Goal: Use online tool/utility: Utilize a website feature to perform a specific function

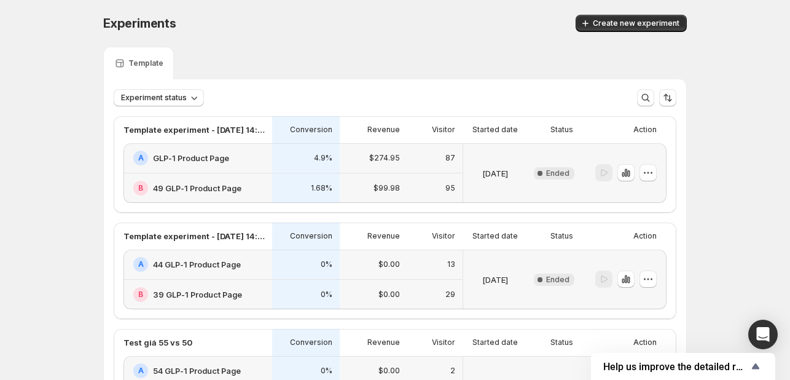
scroll to position [546, 0]
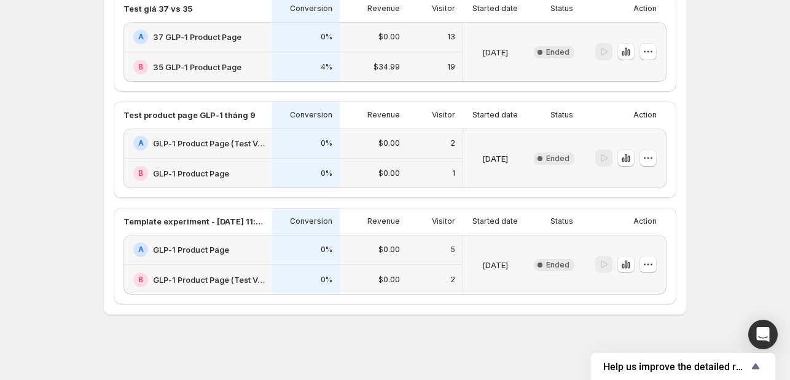
click at [642, 155] on button "button" at bounding box center [647, 157] width 17 height 17
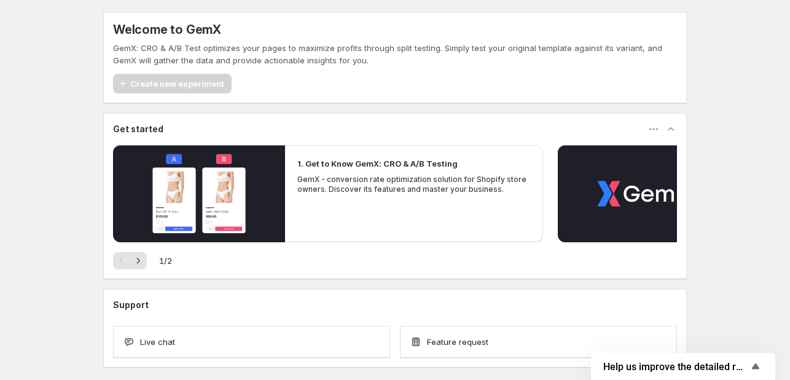
click at [174, 87] on div "Create new experiment" at bounding box center [172, 84] width 119 height 20
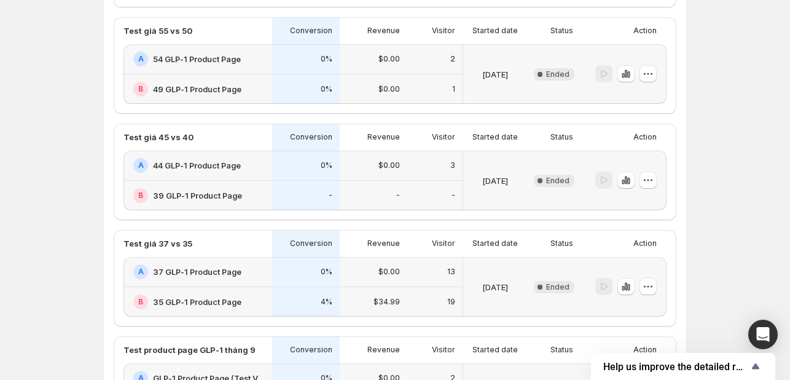
scroll to position [546, 0]
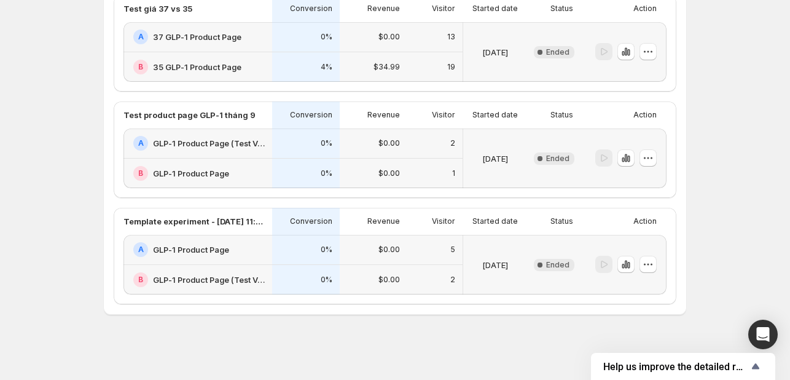
click at [233, 109] on p "Test product page GLP-1 tháng 9" at bounding box center [189, 115] width 132 height 12
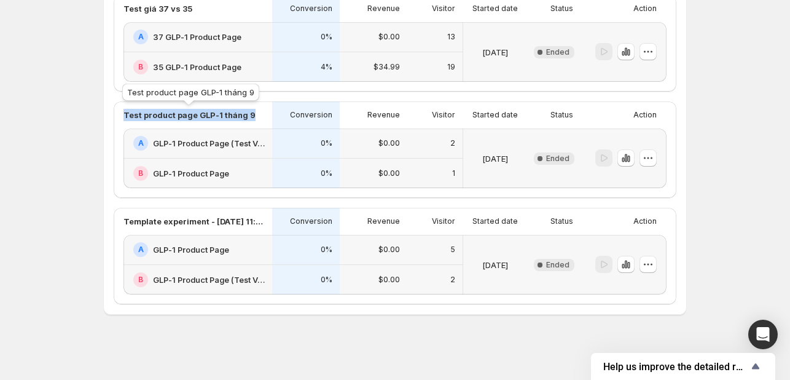
click at [233, 109] on p "Test product page GLP-1 tháng 9" at bounding box center [189, 115] width 132 height 12
copy p "Test product page GLP-1 tháng 9"
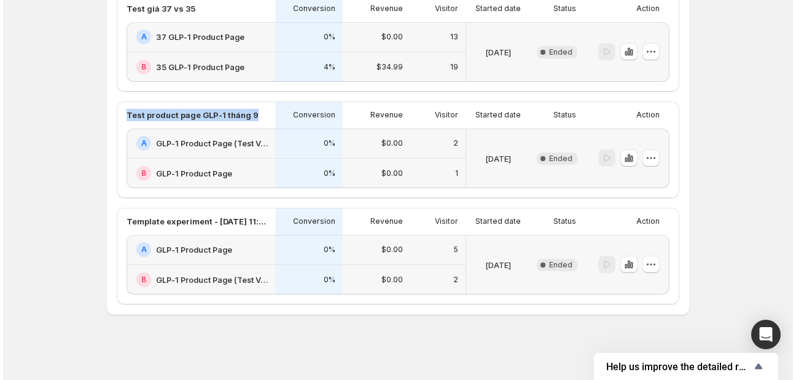
scroll to position [0, 0]
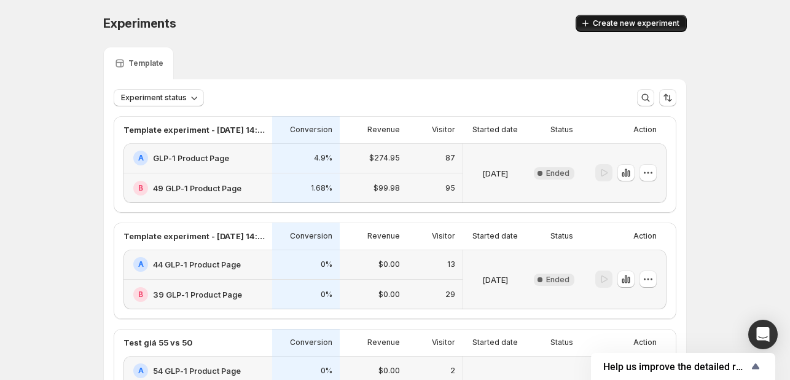
click at [645, 28] on span "Create new experiment" at bounding box center [636, 23] width 87 height 10
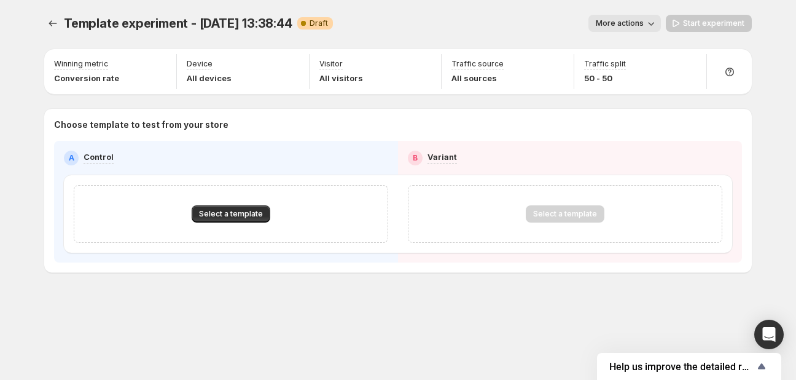
click at [612, 19] on span "More actions" at bounding box center [620, 23] width 48 height 10
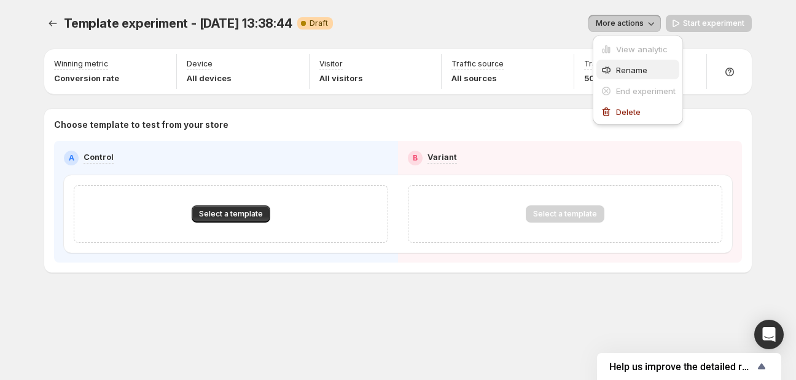
click at [613, 71] on div "Rename" at bounding box center [638, 70] width 76 height 12
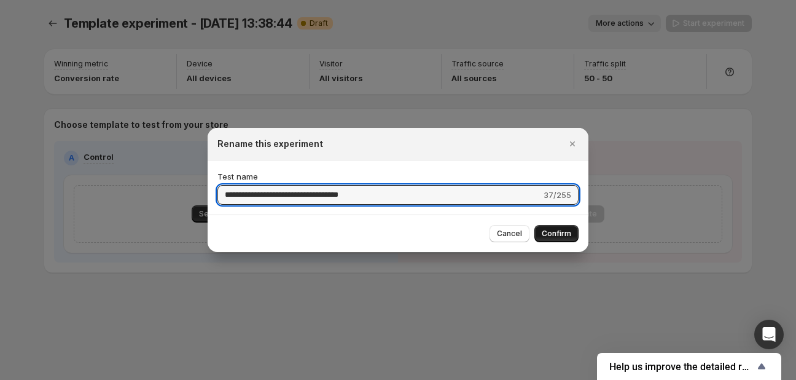
type input "**********"
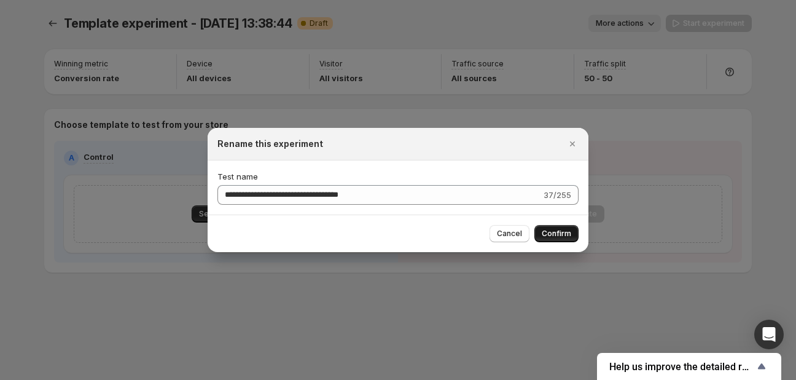
click at [551, 240] on button "Confirm" at bounding box center [556, 233] width 44 height 17
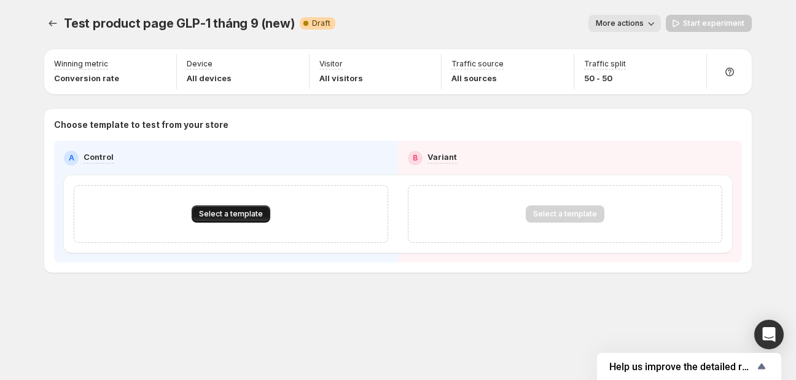
click at [217, 218] on span "Select a template" at bounding box center [231, 214] width 64 height 10
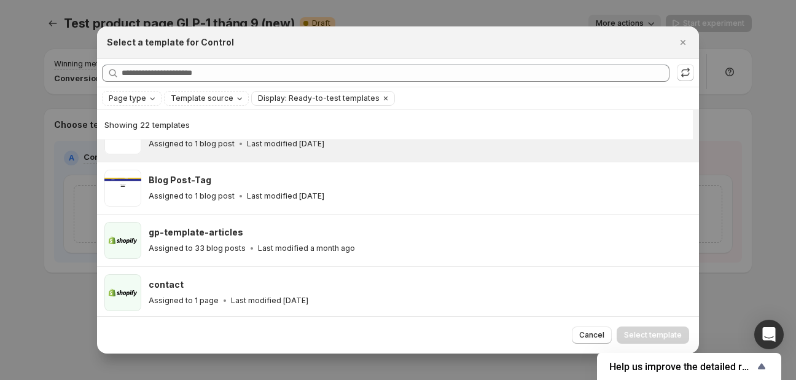
scroll to position [971, 0]
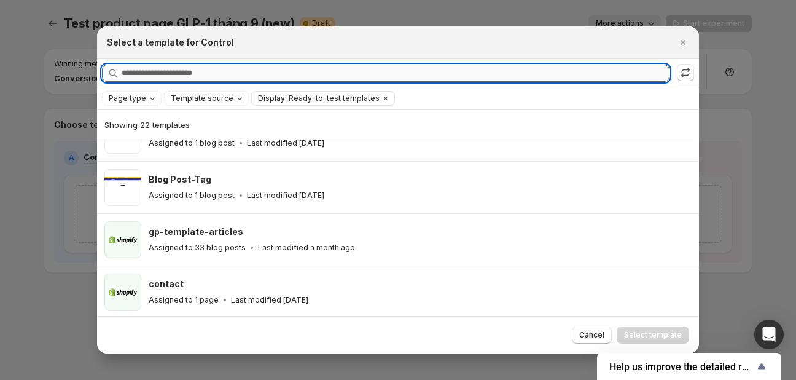
click at [217, 74] on input "Searching all templates" at bounding box center [396, 72] width 548 height 17
click at [134, 99] on span "Page type" at bounding box center [127, 98] width 37 height 10
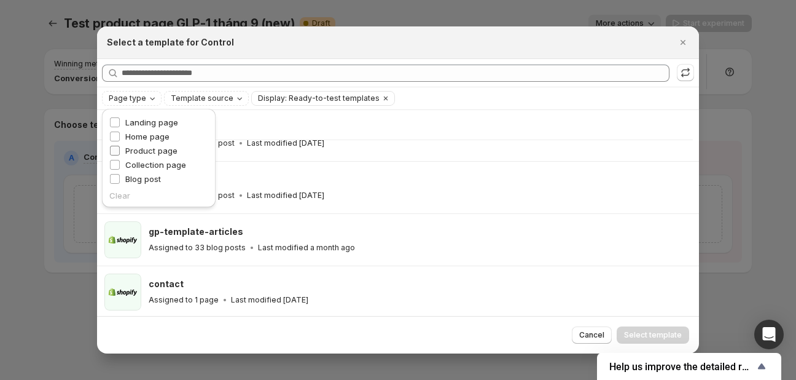
click at [147, 148] on span "Product page" at bounding box center [151, 151] width 52 height 10
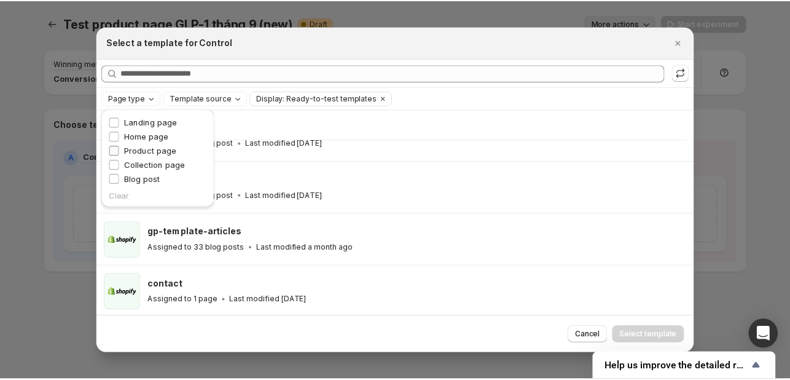
scroll to position [0, 0]
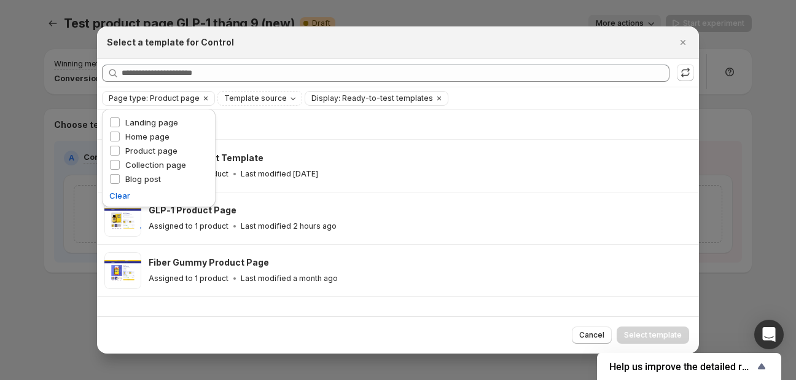
click at [207, 325] on div "Cancel Select template" at bounding box center [398, 334] width 602 height 37
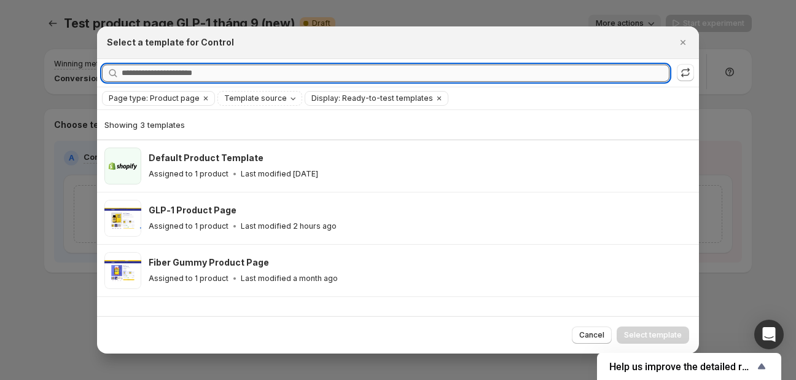
click at [188, 71] on input "Searching all templates" at bounding box center [396, 72] width 548 height 17
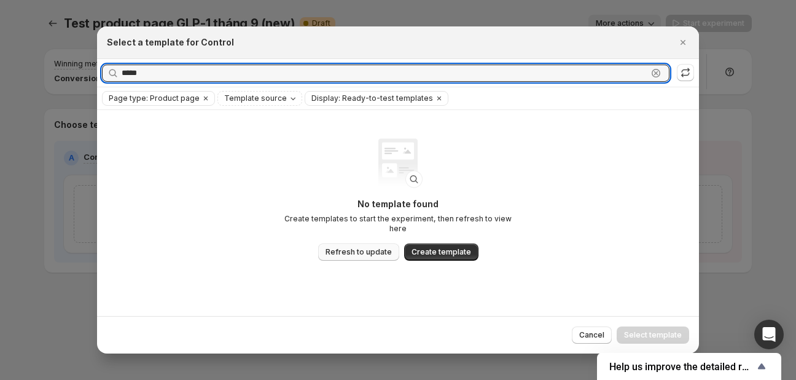
type input "*****"
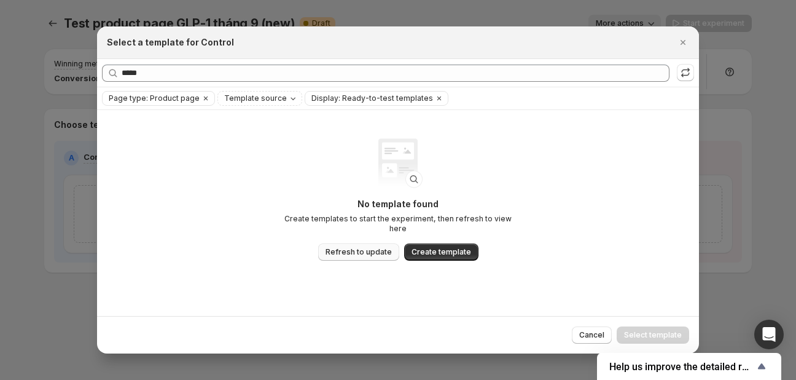
click at [361, 249] on span "Refresh to update" at bounding box center [359, 252] width 66 height 10
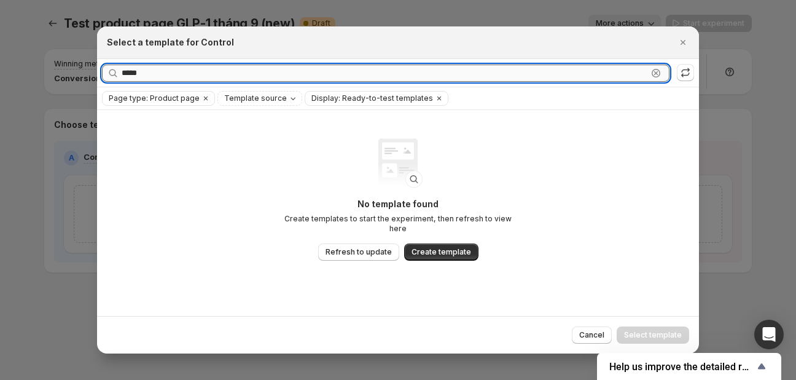
click at [167, 74] on input "*****" at bounding box center [385, 72] width 526 height 17
click at [359, 247] on span "Refresh to update" at bounding box center [359, 252] width 66 height 10
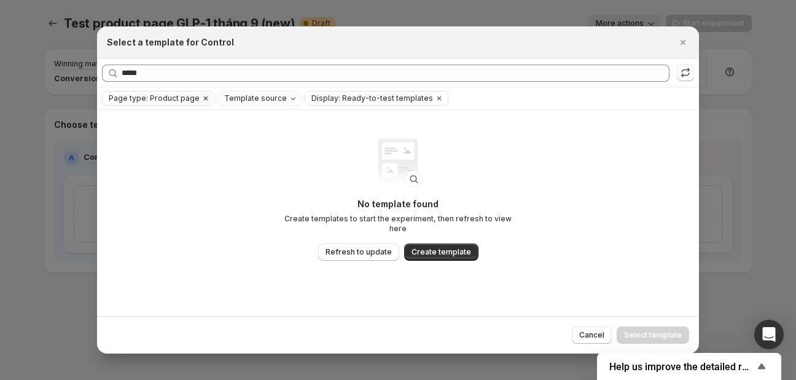
click at [201, 98] on icon "Clear" at bounding box center [206, 98] width 10 height 10
click at [346, 247] on span "Refresh to update" at bounding box center [359, 252] width 66 height 10
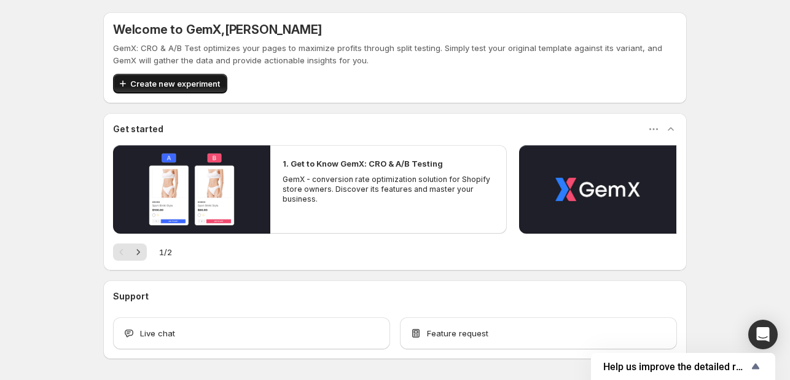
click at [154, 87] on span "Create new experiment" at bounding box center [175, 83] width 90 height 12
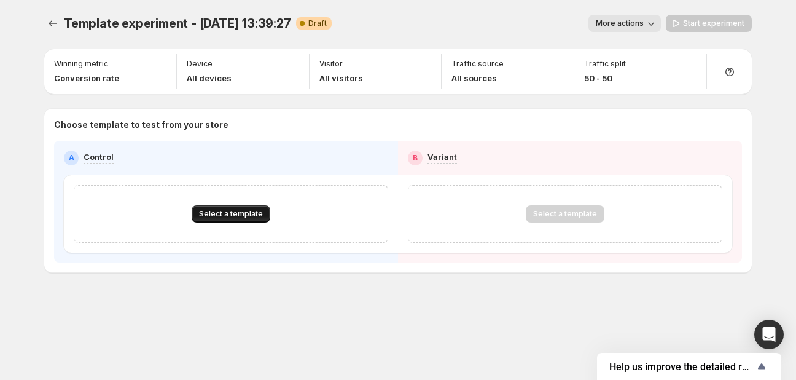
click at [229, 212] on span "Select a template" at bounding box center [231, 214] width 64 height 10
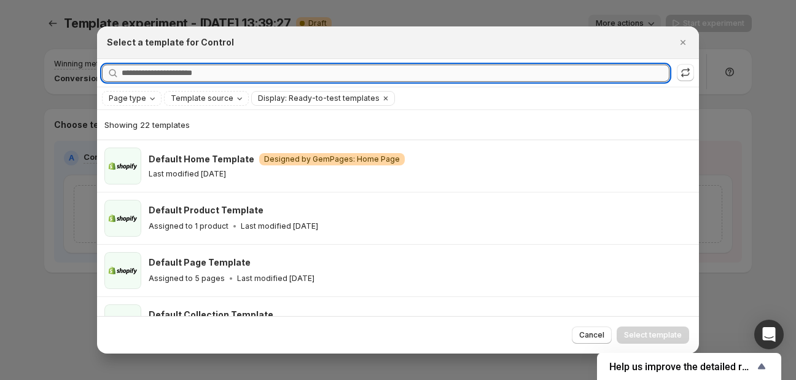
click at [202, 75] on input "Searching all templates" at bounding box center [396, 72] width 548 height 17
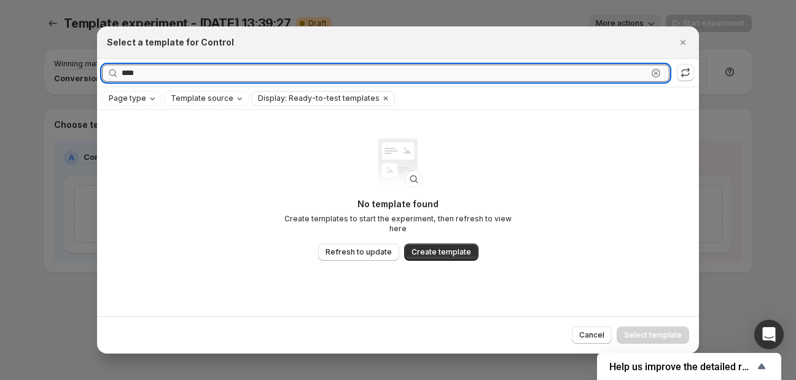
type input "*****"
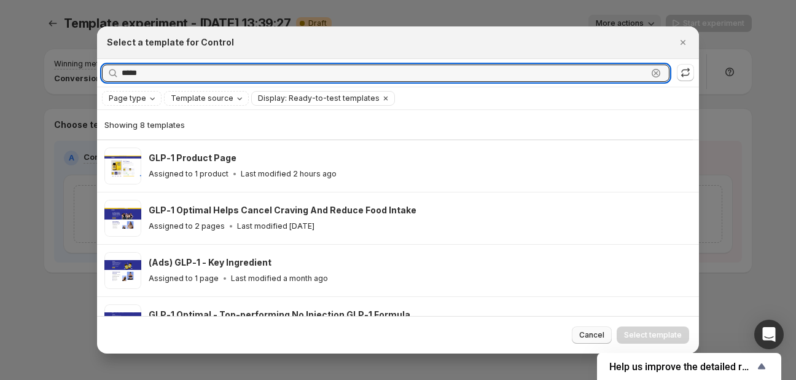
type input "*****"
click at [590, 335] on span "Cancel" at bounding box center [591, 335] width 25 height 10
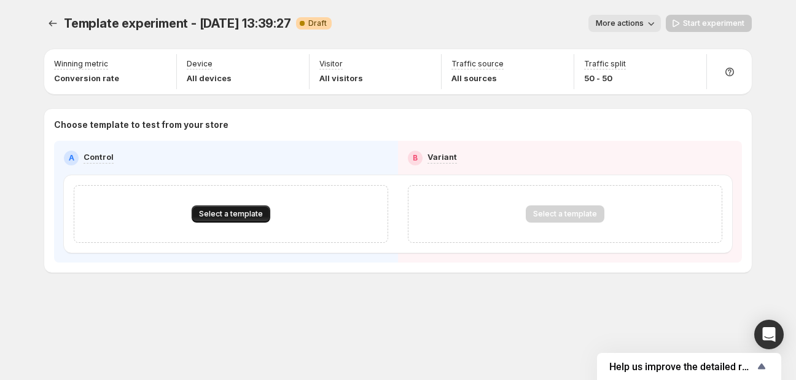
click at [236, 214] on span "Select a template" at bounding box center [231, 214] width 64 height 10
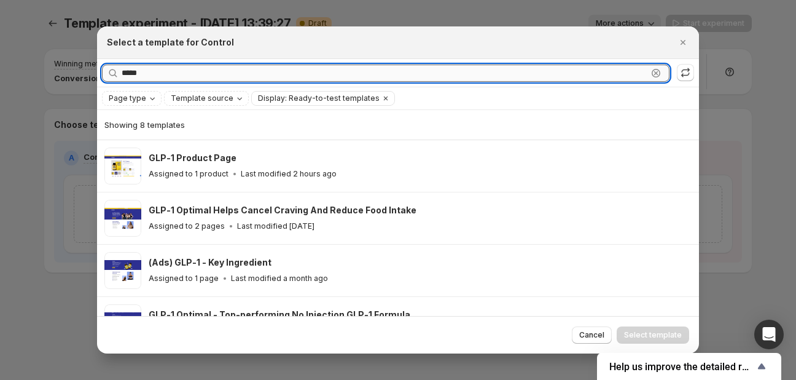
click at [208, 65] on input "*****" at bounding box center [385, 72] width 526 height 17
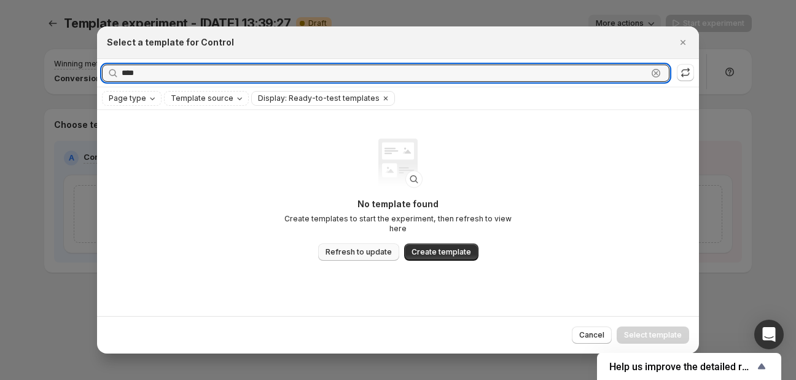
type input "****"
click at [353, 249] on span "Refresh to update" at bounding box center [359, 252] width 66 height 10
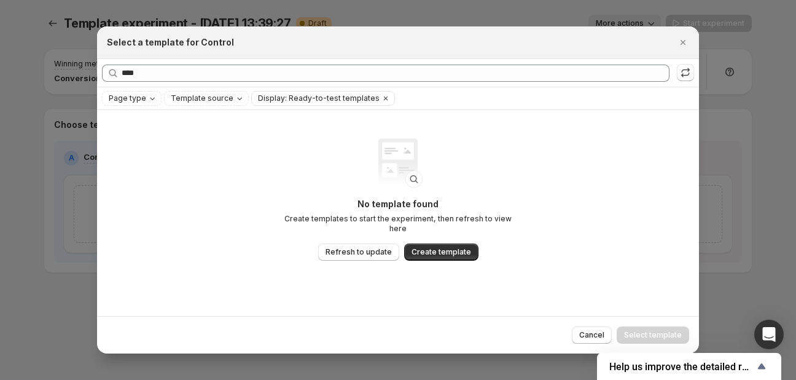
click at [353, 249] on span "Refresh to update" at bounding box center [359, 252] width 66 height 10
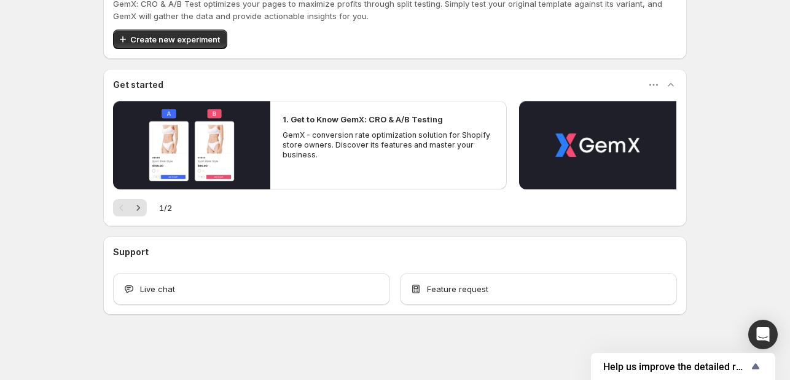
scroll to position [45, 0]
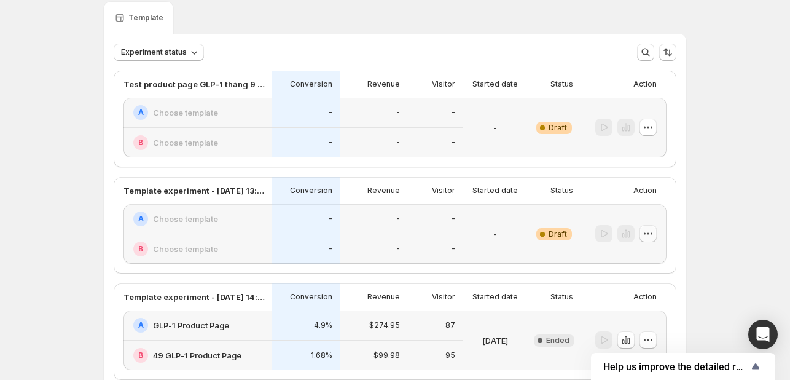
click at [654, 232] on icon "button" at bounding box center [648, 233] width 12 height 12
click at [640, 320] on span "Delete" at bounding box center [641, 321] width 25 height 10
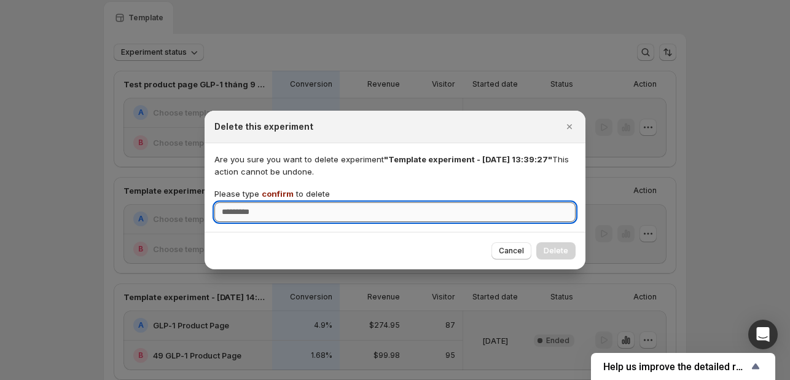
click at [499, 219] on input "Please type confirm to delete" at bounding box center [394, 212] width 361 height 20
type input "*******"
click at [554, 251] on span "Delete" at bounding box center [556, 251] width 25 height 10
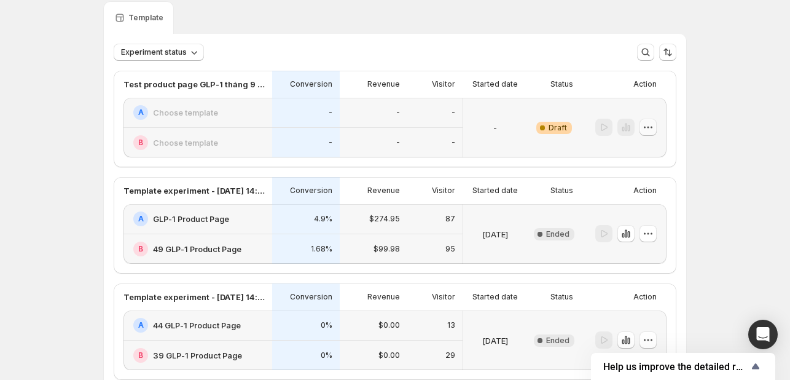
click at [657, 128] on button "button" at bounding box center [647, 127] width 17 height 17
click at [621, 213] on icon "button" at bounding box center [619, 215] width 12 height 12
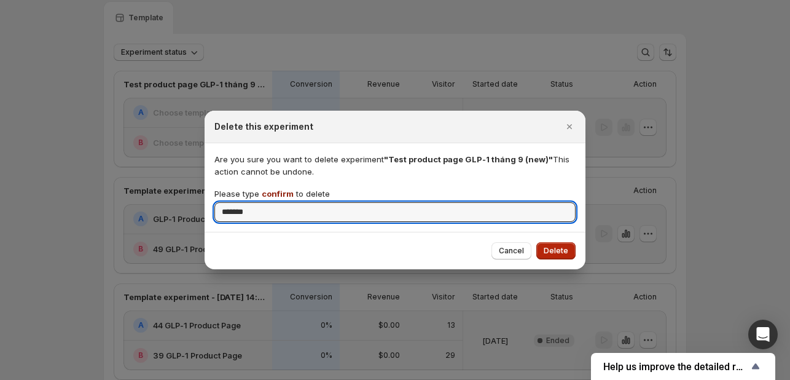
type input "*******"
click at [566, 252] on span "Delete" at bounding box center [556, 251] width 25 height 10
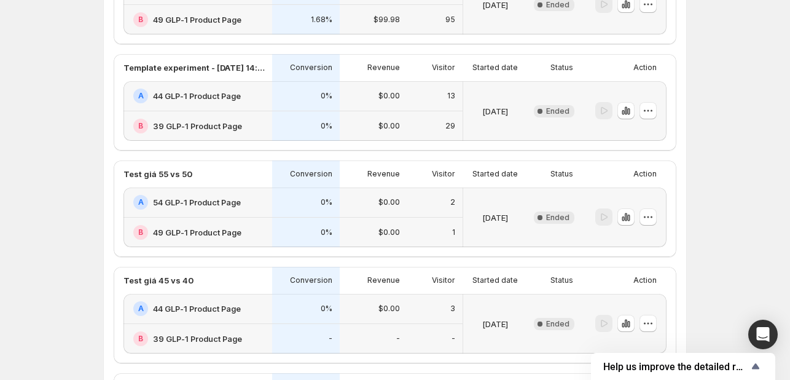
scroll to position [546, 0]
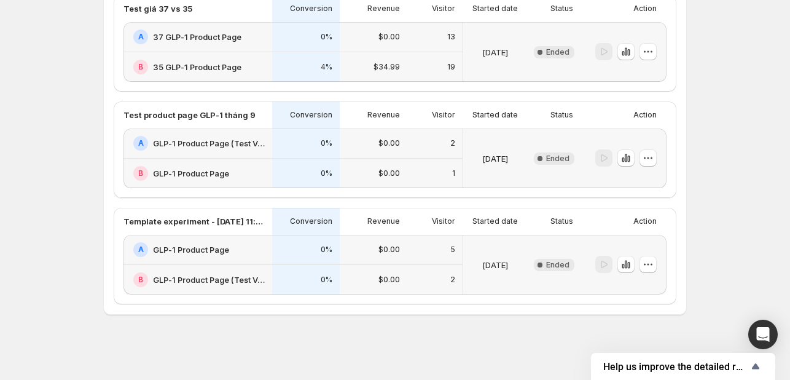
click at [580, 156] on div "New Complete Ended" at bounding box center [553, 158] width 53 height 60
click at [665, 157] on div at bounding box center [623, 158] width 86 height 60
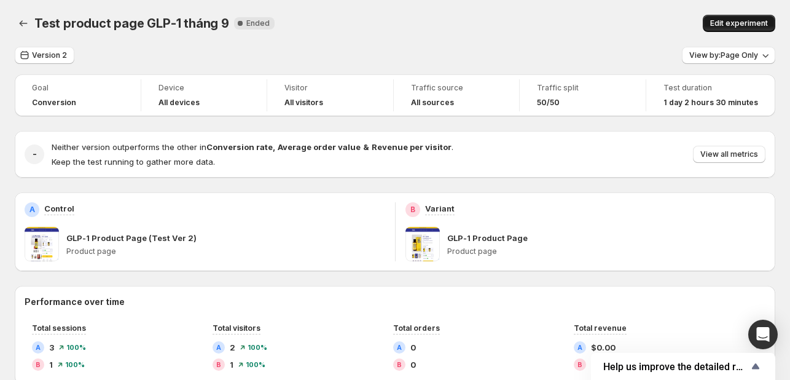
click at [751, 18] on button "Edit experiment" at bounding box center [739, 23] width 72 height 17
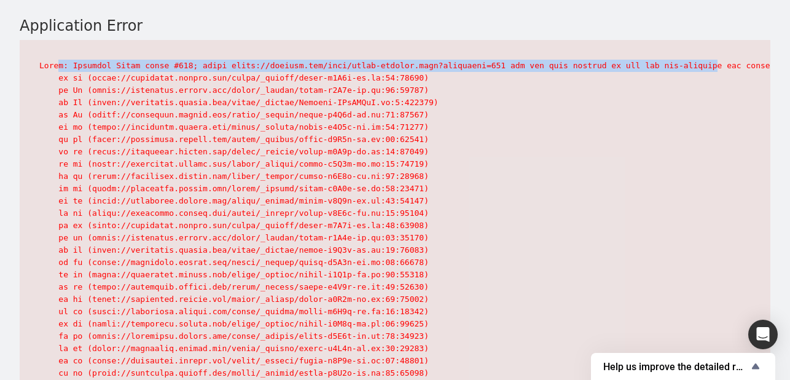
drag, startPoint x: 57, startPoint y: 70, endPoint x: 656, endPoint y: 65, distance: 598.9
click at [656, 65] on pre at bounding box center [395, 373] width 751 height 666
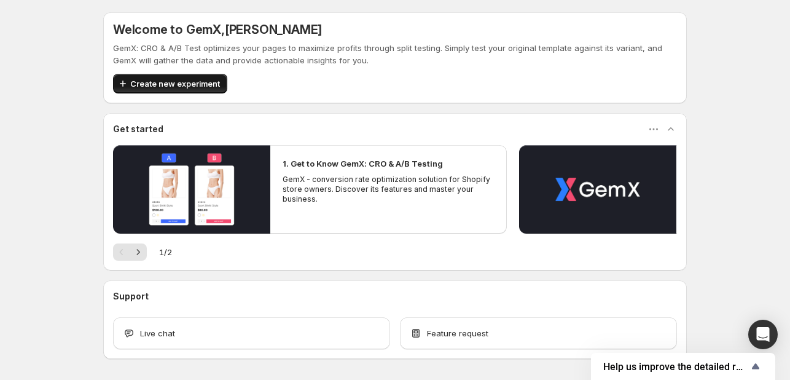
click at [141, 84] on span "Create new experiment" at bounding box center [175, 83] width 90 height 12
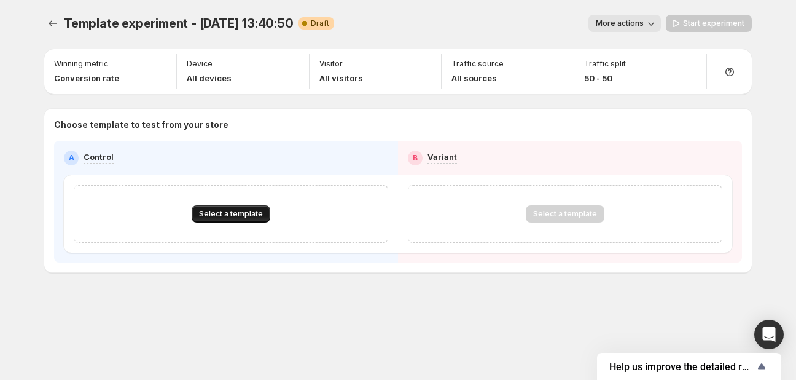
click at [243, 216] on span "Select a template" at bounding box center [231, 214] width 64 height 10
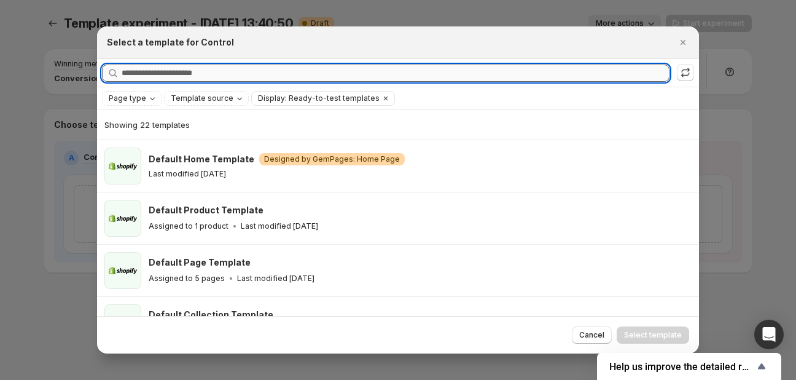
click at [219, 71] on input "Searching all templates" at bounding box center [396, 72] width 548 height 17
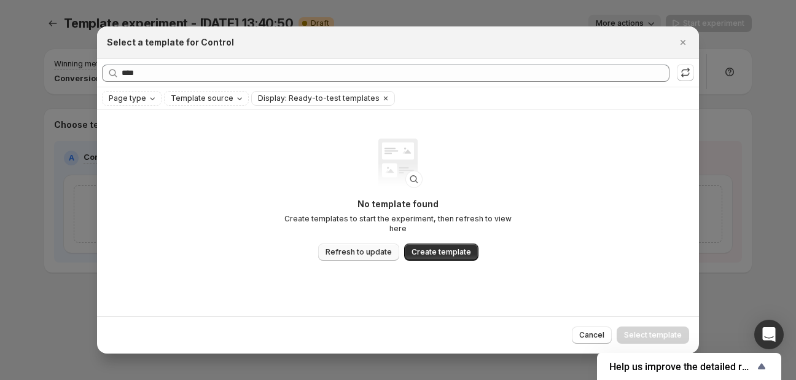
click at [335, 247] on span "Refresh to update" at bounding box center [359, 252] width 66 height 10
click at [375, 251] on span "Refresh to update" at bounding box center [359, 252] width 66 height 10
click at [374, 247] on span "Refresh to update" at bounding box center [359, 252] width 66 height 10
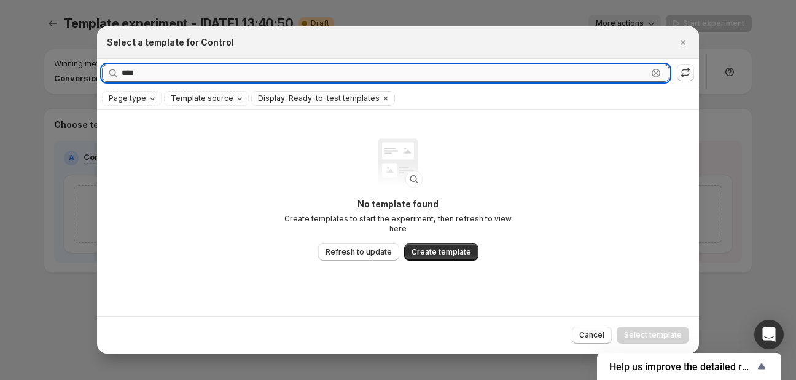
click at [198, 69] on input "****" at bounding box center [385, 72] width 526 height 17
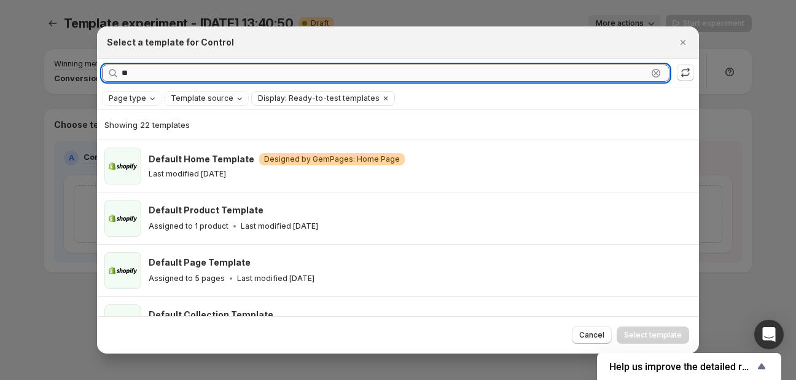
type input "*"
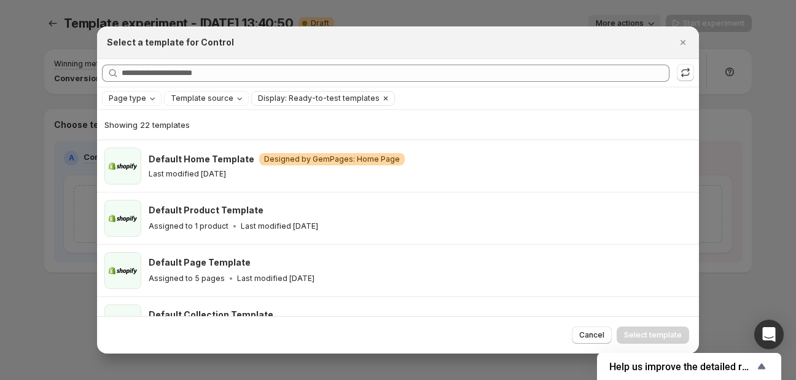
click at [381, 101] on icon "Clear" at bounding box center [386, 98] width 10 height 10
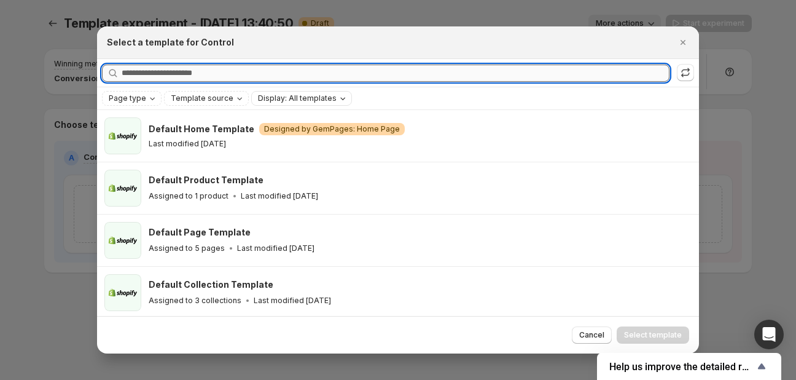
click at [300, 67] on input "Searching all templates" at bounding box center [396, 72] width 548 height 17
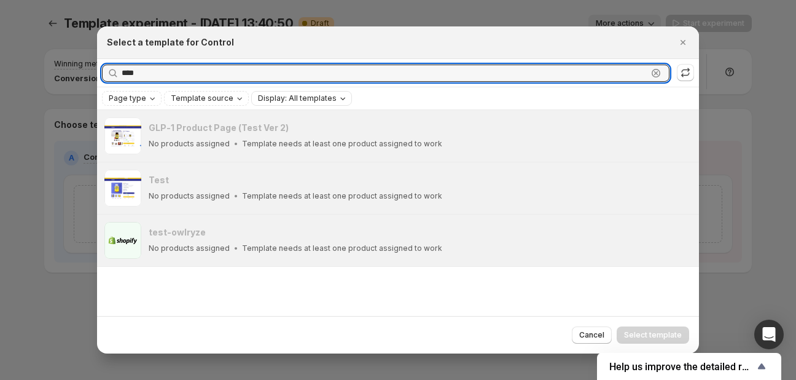
type input "****"
click at [681, 40] on icon "Close" at bounding box center [683, 42] width 12 height 12
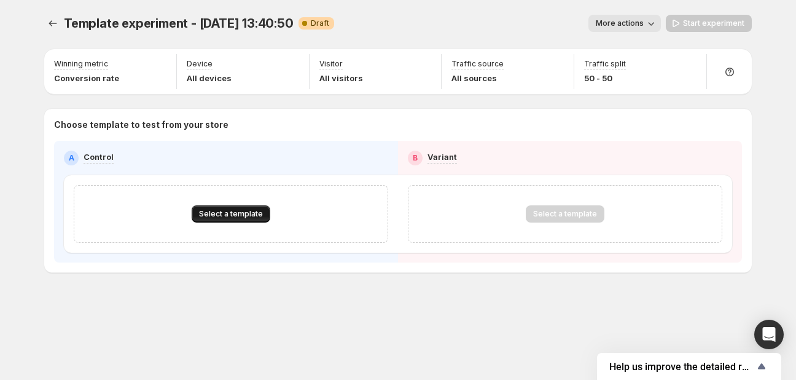
click at [209, 217] on span "Select a template" at bounding box center [231, 214] width 64 height 10
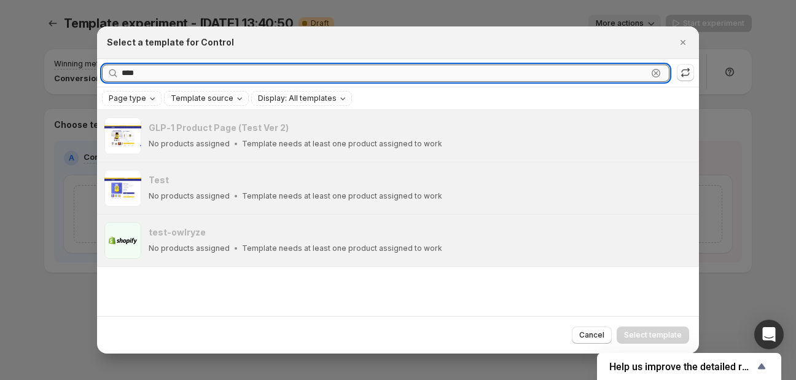
click at [173, 69] on input "****" at bounding box center [385, 72] width 526 height 17
click at [662, 72] on icon ":rf:" at bounding box center [656, 73] width 12 height 12
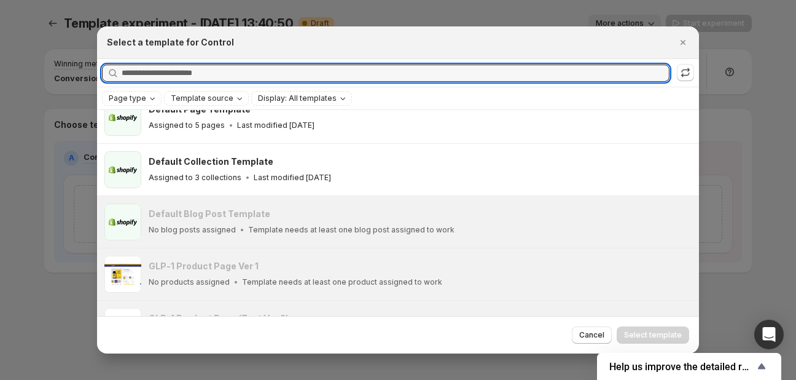
scroll to position [246, 0]
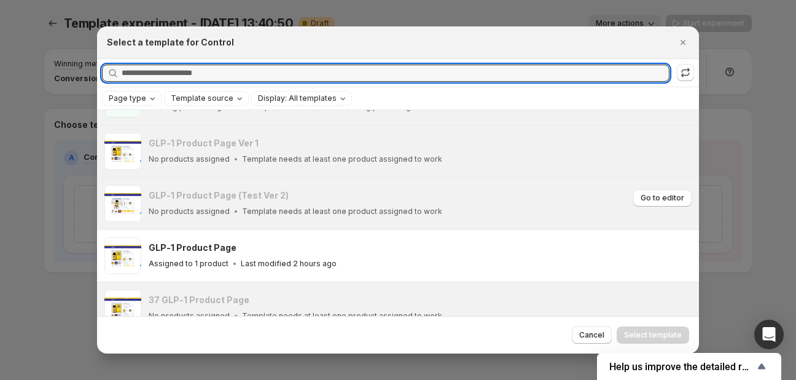
click at [243, 195] on h3 "GLP-1 Product Page (Test Ver 2)" at bounding box center [219, 195] width 140 height 12
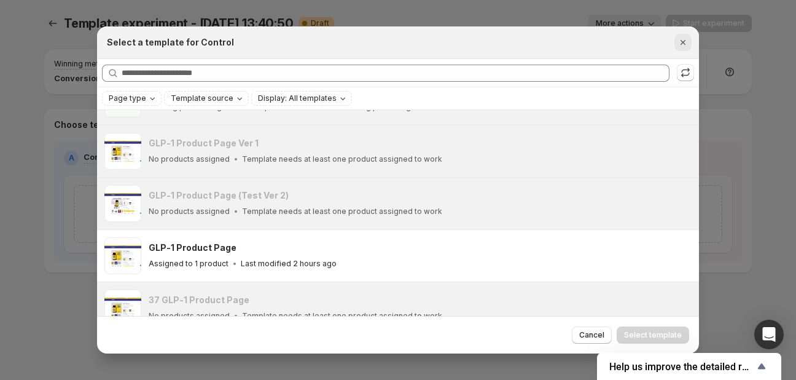
click at [689, 40] on icon "Close" at bounding box center [683, 42] width 12 height 12
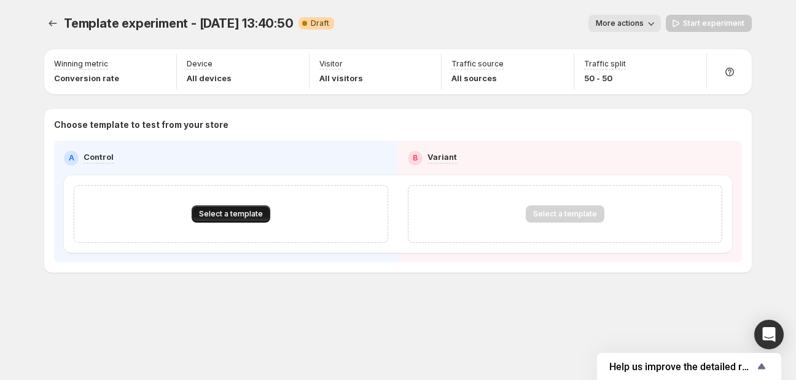
click at [216, 214] on span "Select a template" at bounding box center [231, 214] width 64 height 10
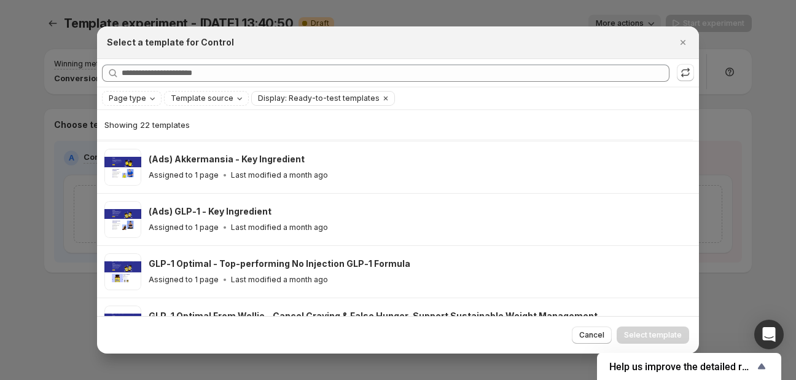
scroll to position [644, 0]
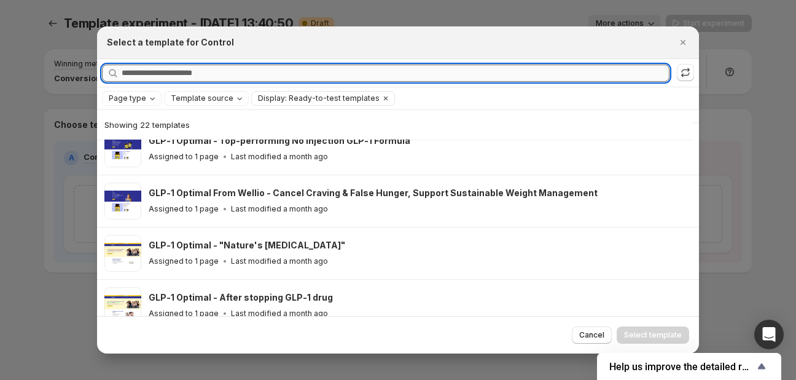
click at [214, 77] on input "Searching all templates" at bounding box center [396, 72] width 548 height 17
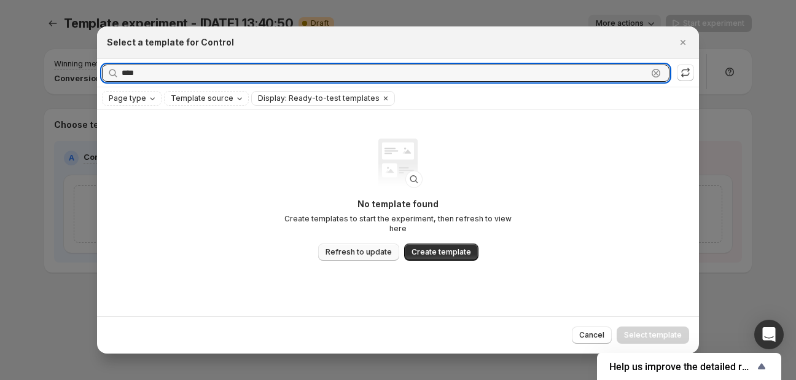
type input "****"
click at [359, 247] on span "Refresh to update" at bounding box center [359, 252] width 66 height 10
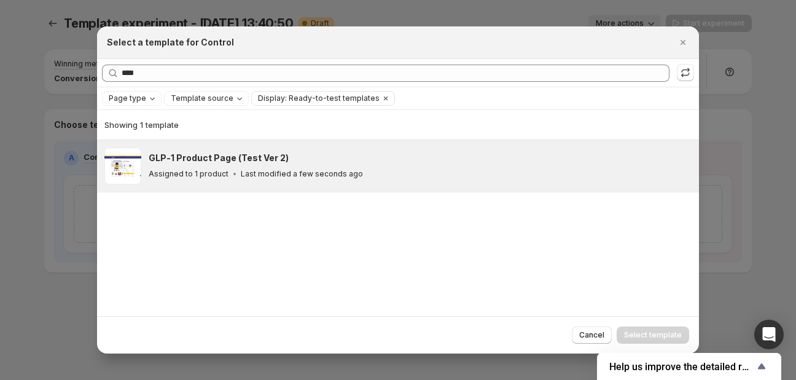
click at [229, 179] on icon ":re:" at bounding box center [235, 174] width 12 height 12
click at [658, 337] on span "Select template" at bounding box center [653, 335] width 58 height 10
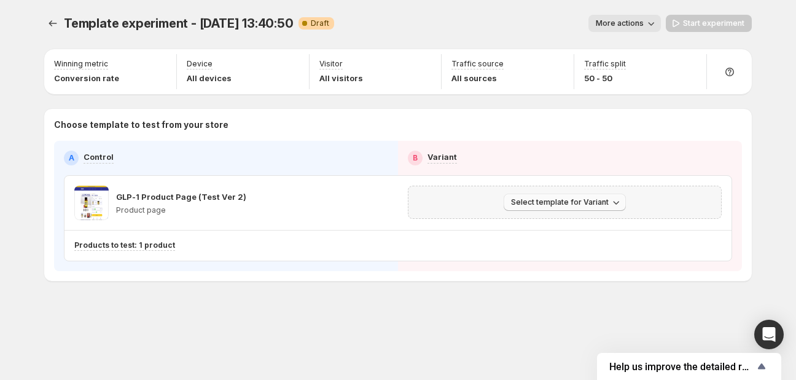
click at [551, 205] on span "Select template for Variant" at bounding box center [560, 202] width 98 height 10
click at [552, 233] on span "Select an existing template" at bounding box center [566, 227] width 125 height 12
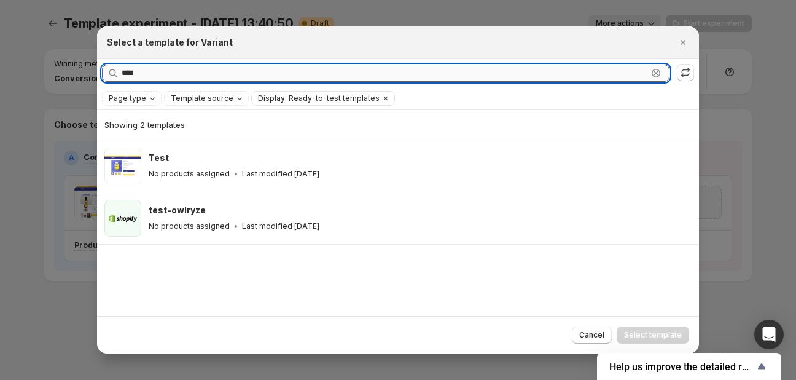
click at [654, 72] on div "**** Clear" at bounding box center [386, 72] width 568 height 17
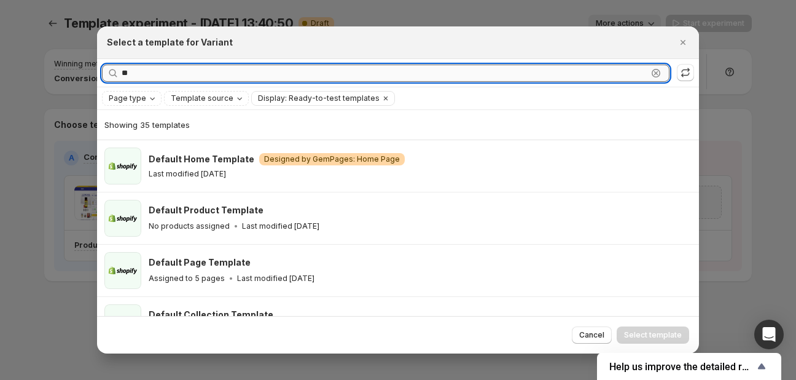
type input "*"
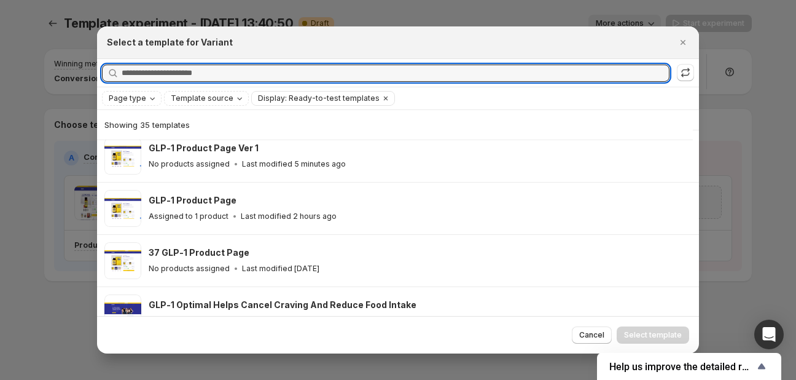
scroll to position [152, 0]
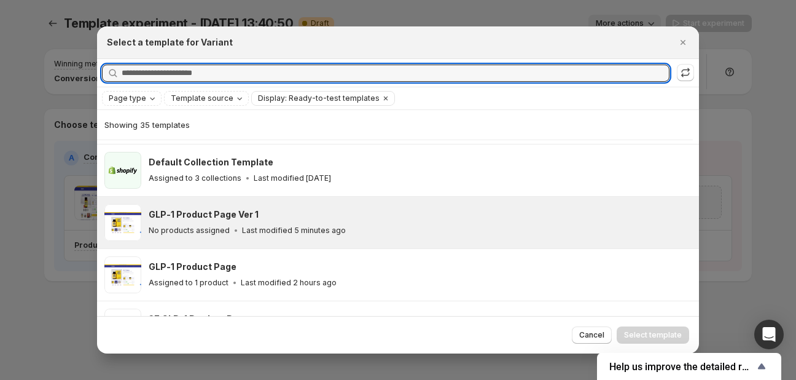
click at [270, 214] on div "GLP-1 Product Page Ver 1" at bounding box center [418, 214] width 539 height 12
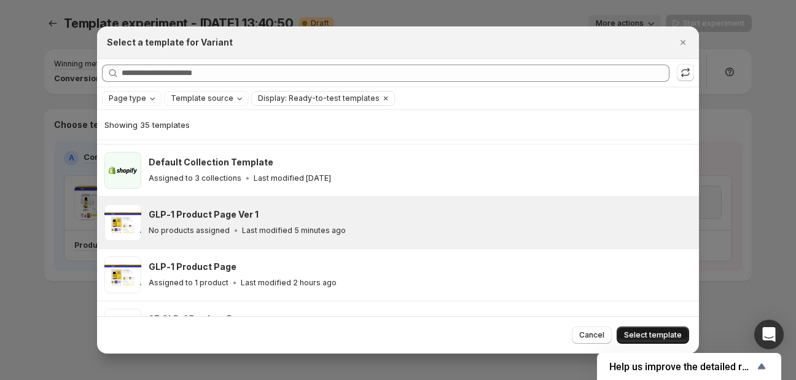
click at [671, 336] on span "Select template" at bounding box center [653, 335] width 58 height 10
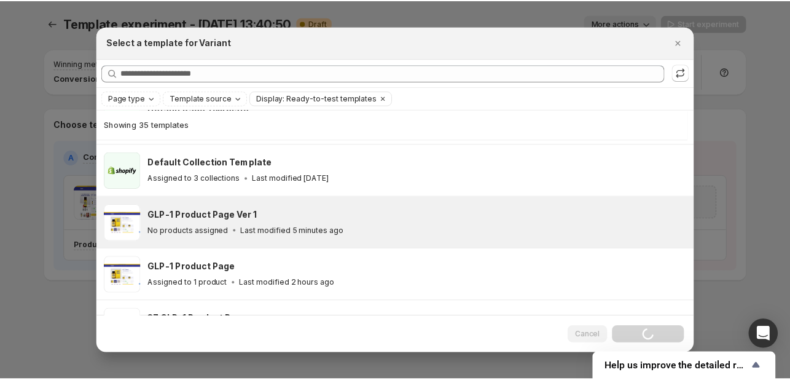
scroll to position [100, 0]
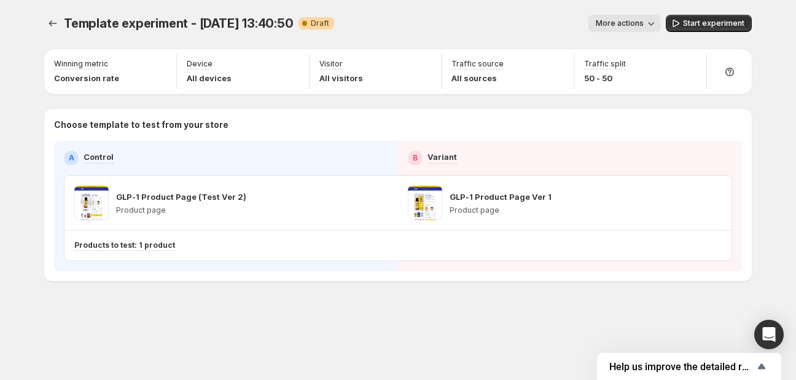
click at [652, 25] on icon "button" at bounding box center [651, 23] width 12 height 12
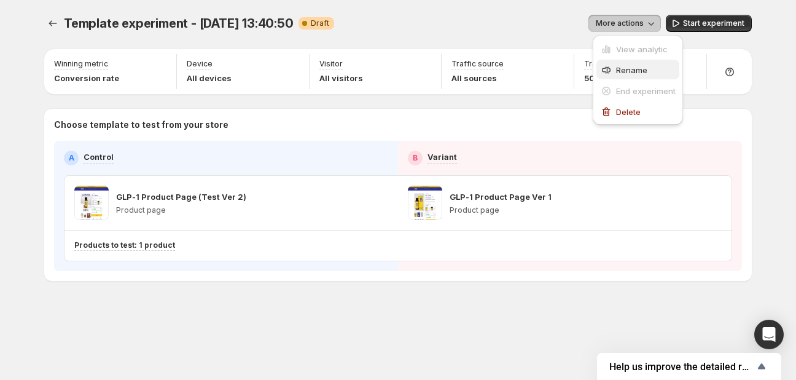
click at [623, 77] on button "Rename" at bounding box center [637, 70] width 83 height 20
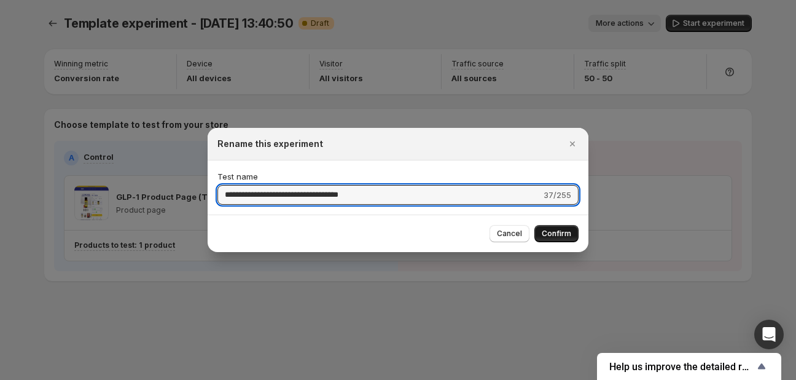
type input "**********"
click at [557, 236] on span "Confirm" at bounding box center [556, 234] width 29 height 10
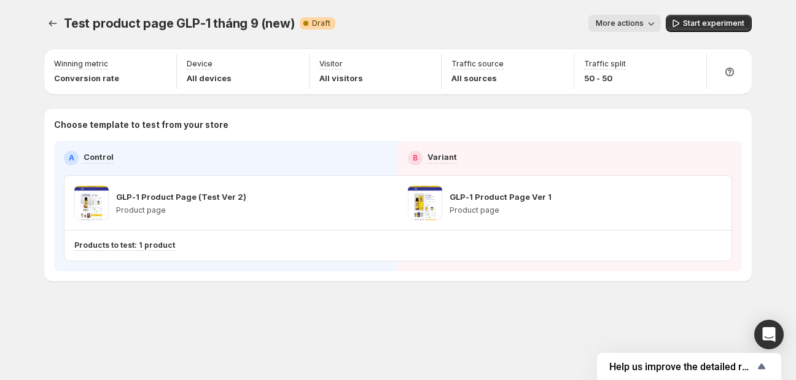
click at [709, 12] on div "Test product page GLP-1 tháng 9 (new). This page is ready Test product page GLP…" at bounding box center [398, 23] width 708 height 47
click at [713, 20] on span "Start experiment" at bounding box center [713, 23] width 61 height 10
click at [386, 325] on div "Test product page GLP-1 tháng 9 (new). This page is ready Test product page GLP…" at bounding box center [397, 173] width 737 height 347
click at [618, 23] on span "More actions" at bounding box center [614, 23] width 48 height 10
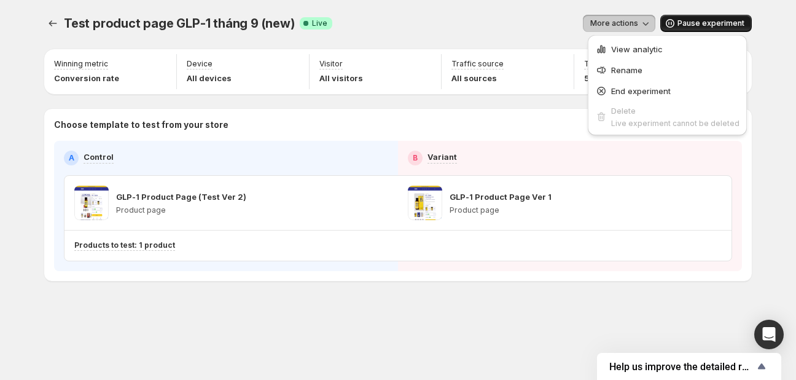
click at [501, 33] on div "Test product page GLP-1 tháng 9 (new). This page is ready Test product page GLP…" at bounding box center [398, 23] width 708 height 47
